Goal: Transaction & Acquisition: Purchase product/service

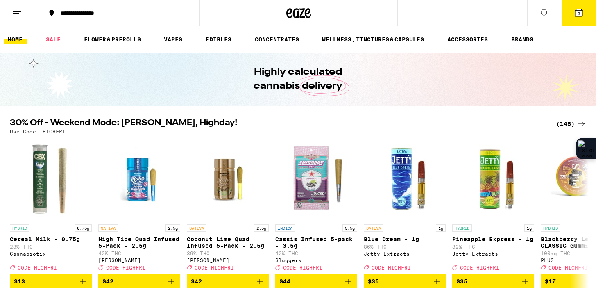
click at [578, 31] on ul "HOME SALE FLOWER & PREROLLS VAPES EDIBLES CONCENTRATES WELLNESS, TINCTURES & CA…" at bounding box center [298, 39] width 596 height 26
click at [582, 5] on button "3" at bounding box center [579, 12] width 34 height 25
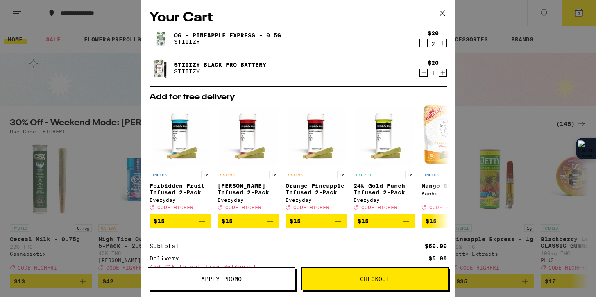
click at [241, 276] on span "Apply Promo" at bounding box center [221, 279] width 41 height 6
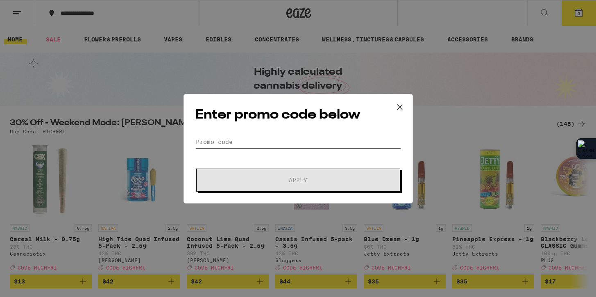
click at [278, 144] on input "Promo Code" at bounding box center [298, 142] width 206 height 12
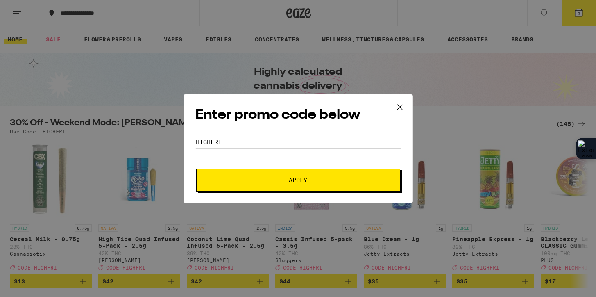
type input "highfri"
click at [196, 168] on button "Apply" at bounding box center [298, 179] width 204 height 23
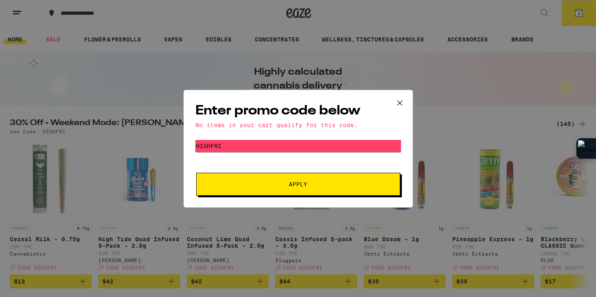
click at [402, 108] on icon at bounding box center [400, 103] width 12 height 12
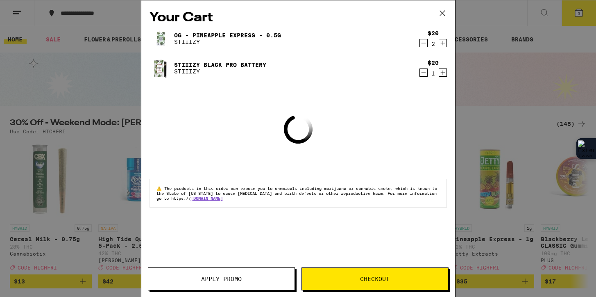
click at [351, 277] on span "Checkout" at bounding box center [375, 279] width 146 height 6
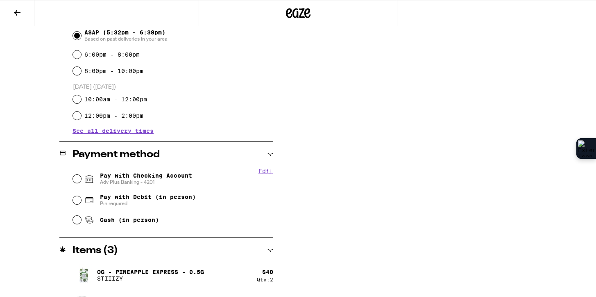
scroll to position [245, 0]
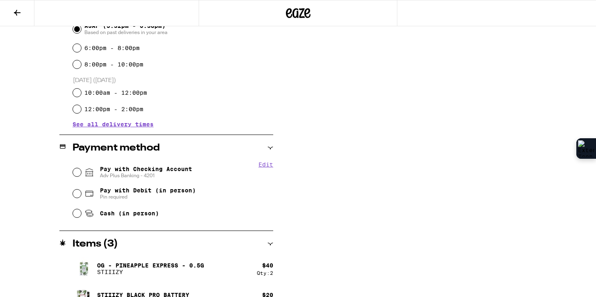
click at [164, 174] on span "Adv Plus Banking - 4201" at bounding box center [146, 175] width 92 height 7
click at [81, 174] on input "Pay with Checking Account Adv Plus Banking - 4201" at bounding box center [77, 172] width 8 height 8
radio input "true"
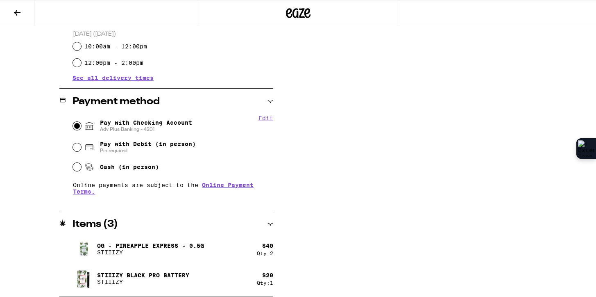
scroll to position [0, 0]
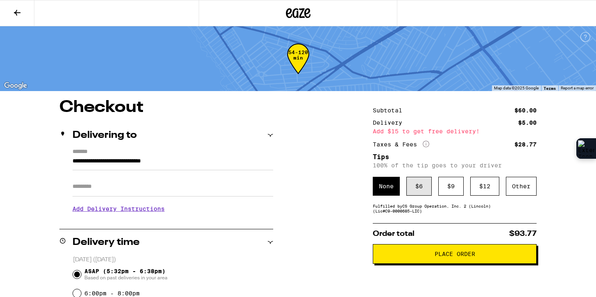
click at [429, 192] on div "$ 6" at bounding box center [419, 186] width 25 height 19
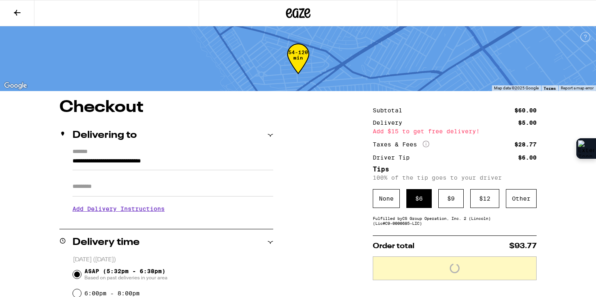
scroll to position [4, 0]
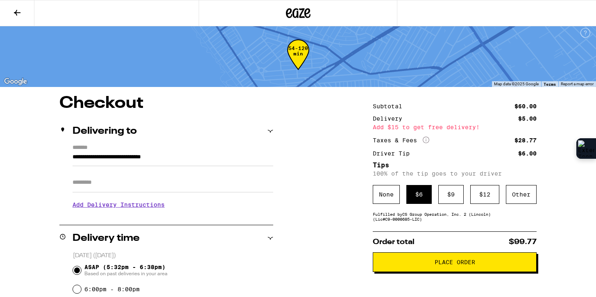
click at [443, 265] on span "Place Order" at bounding box center [455, 262] width 41 height 6
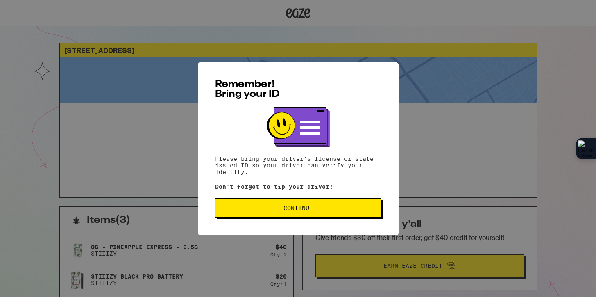
click at [275, 213] on button "Continue" at bounding box center [298, 208] width 166 height 20
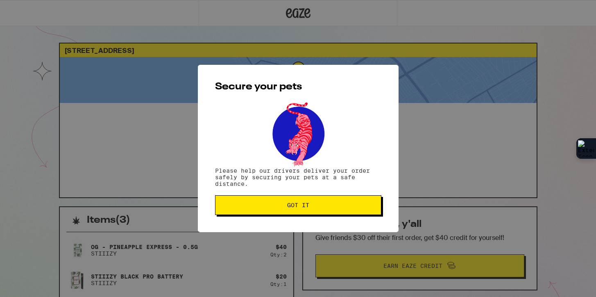
click at [275, 213] on button "Got it" at bounding box center [298, 205] width 166 height 20
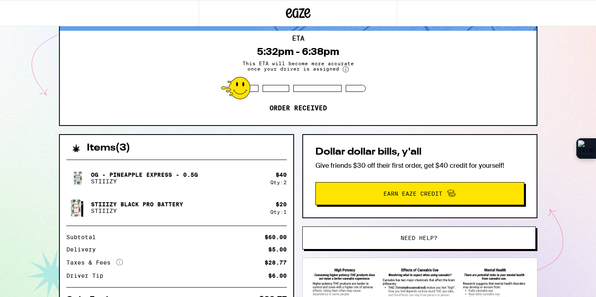
scroll to position [152, 0]
